Goal: Check status: Check status

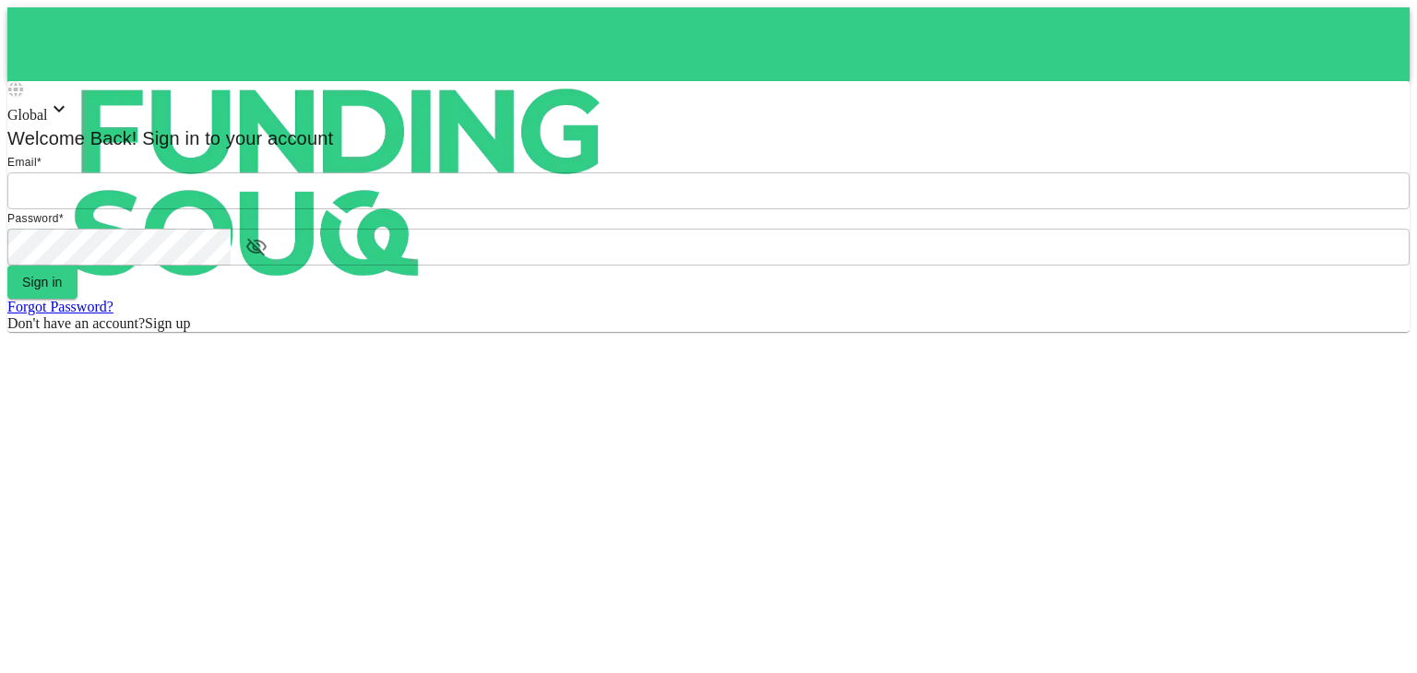
click at [670, 209] on input "email" at bounding box center [708, 191] width 1402 height 37
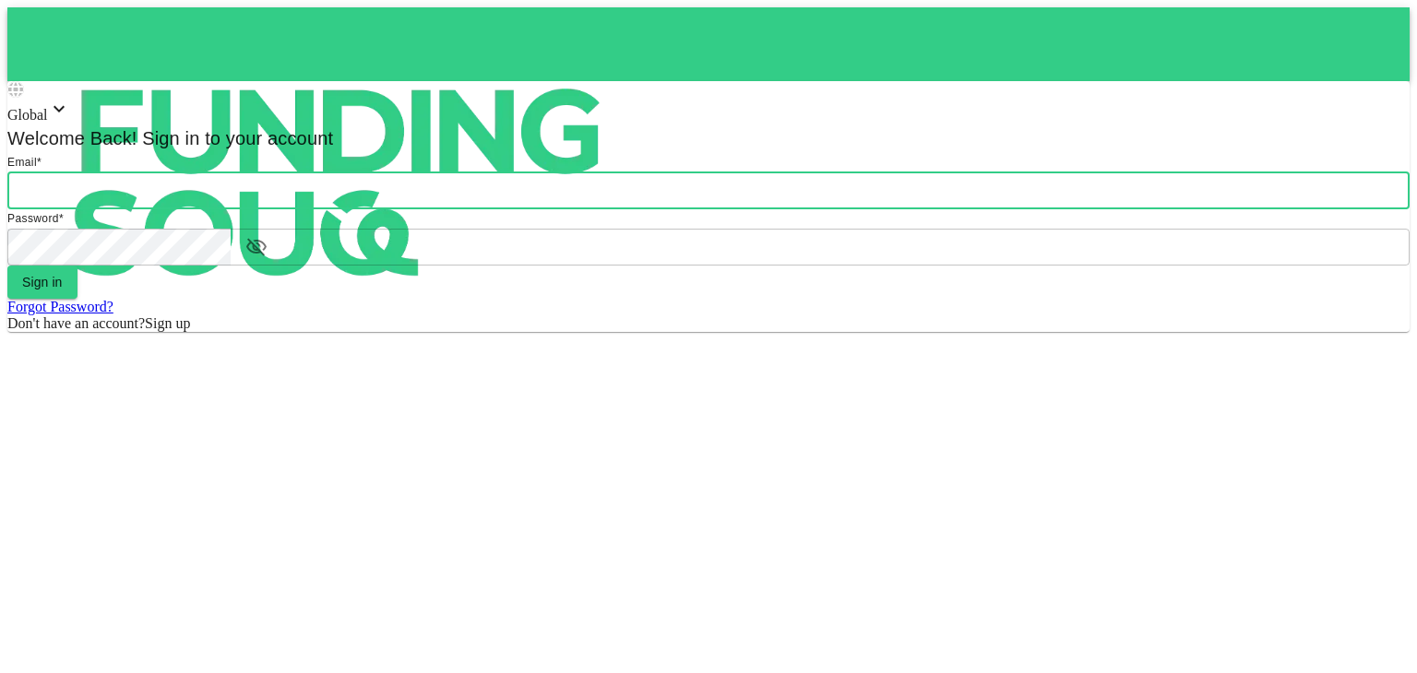
type input "[PERSON_NAME][EMAIL_ADDRESS][DOMAIN_NAME]"
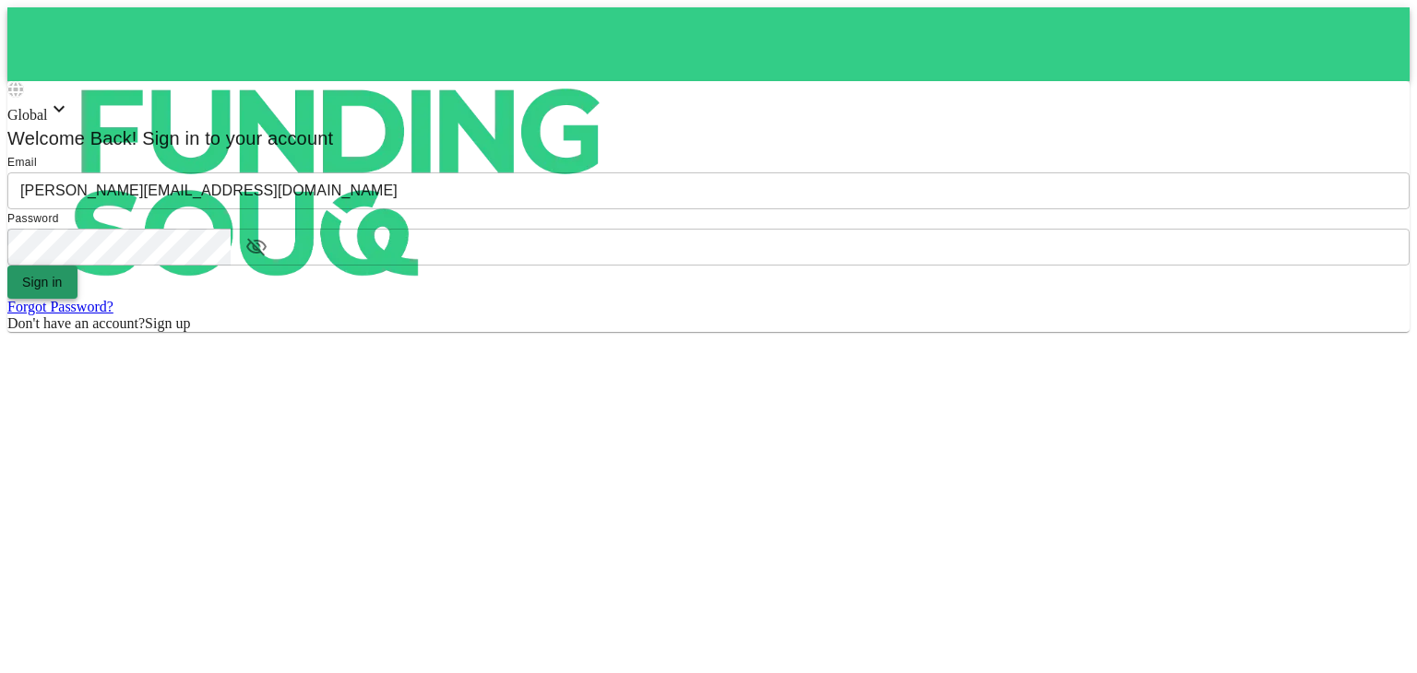
click at [77, 299] on button "Sign in" at bounding box center [42, 282] width 70 height 33
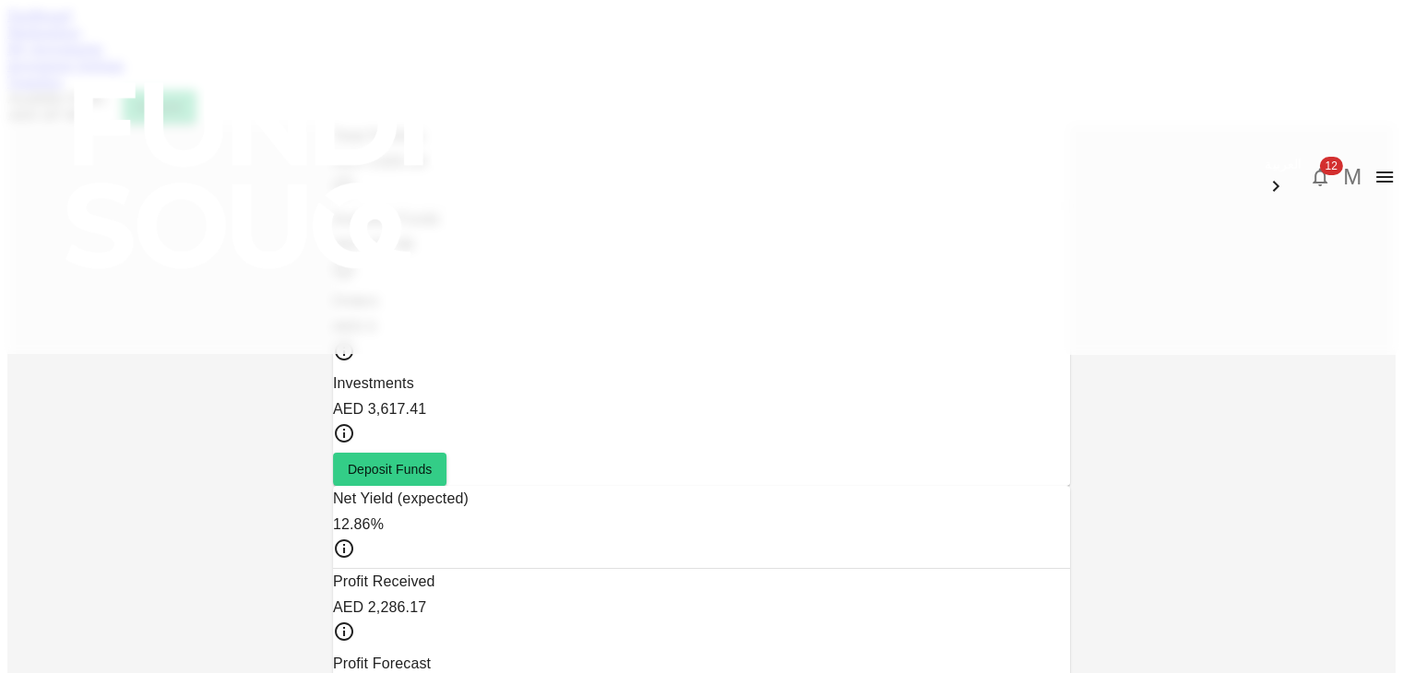
click at [103, 56] on link "My Investments" at bounding box center [55, 49] width 96 height 16
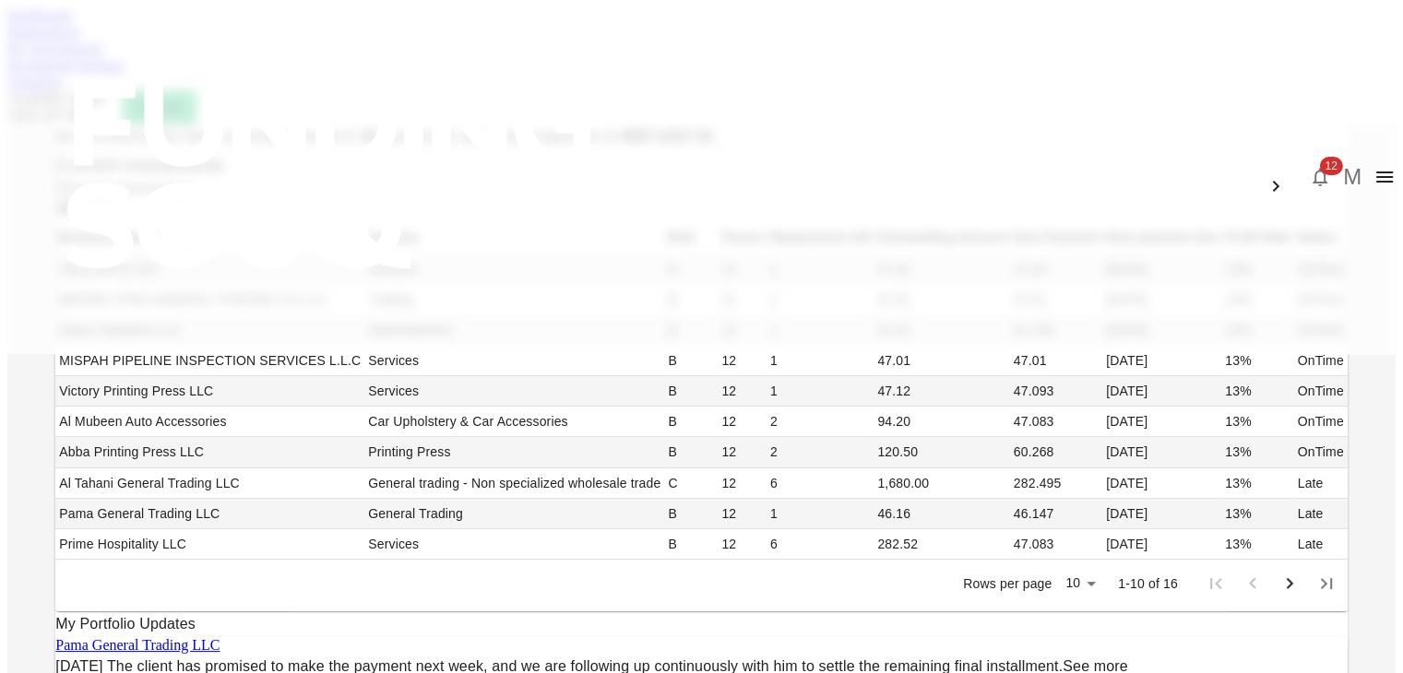
click at [49, 476] on div "My Investments You have currently invested in 16 businesses with a total exposu…" at bounding box center [701, 492] width 1388 height 737
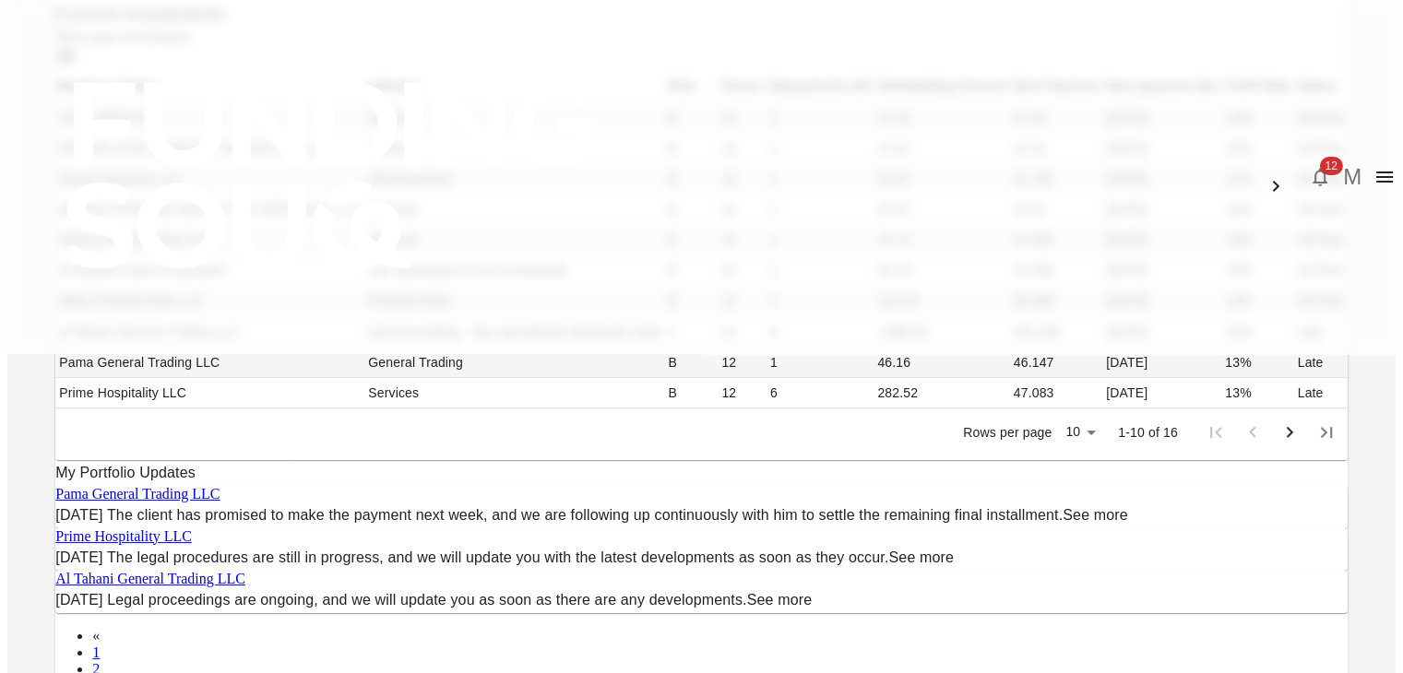
scroll to position [148, 0]
